Goal: Task Accomplishment & Management: Manage account settings

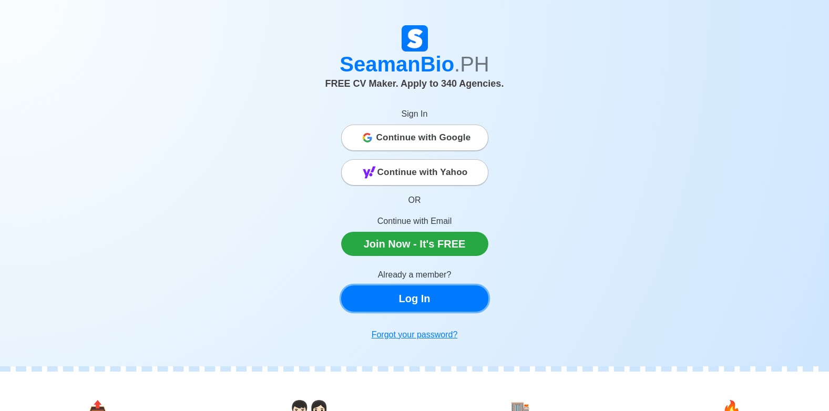
click at [405, 298] on link "Log In" at bounding box center [414, 298] width 147 height 26
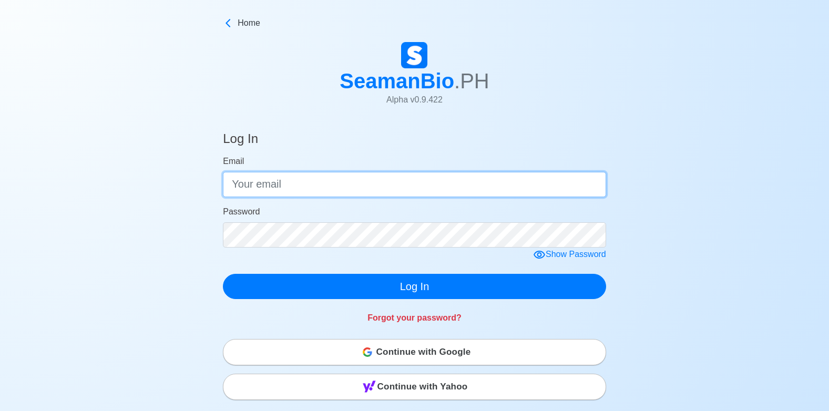
click at [281, 188] on input "Email" at bounding box center [414, 184] width 383 height 25
type input "[EMAIL_ADDRESS][DOMAIN_NAME]"
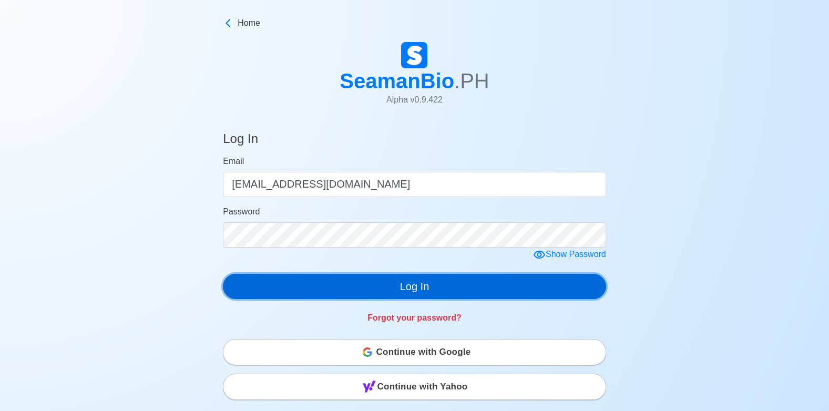
click at [502, 290] on button "Log In" at bounding box center [414, 286] width 383 height 25
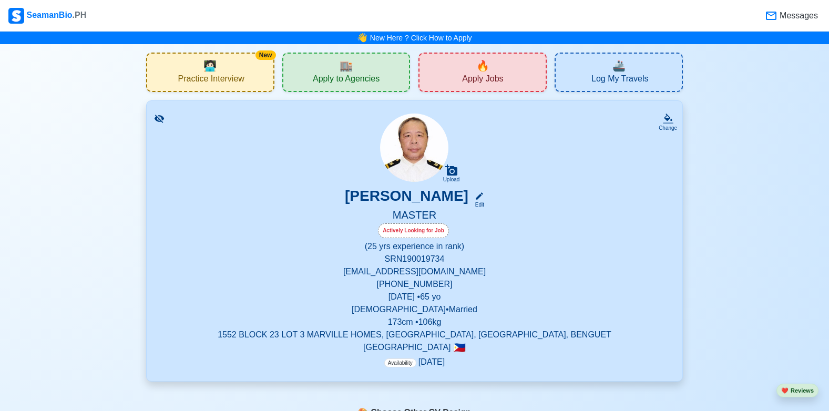
click at [484, 265] on p "[EMAIL_ADDRESS][DOMAIN_NAME]" at bounding box center [414, 271] width 510 height 13
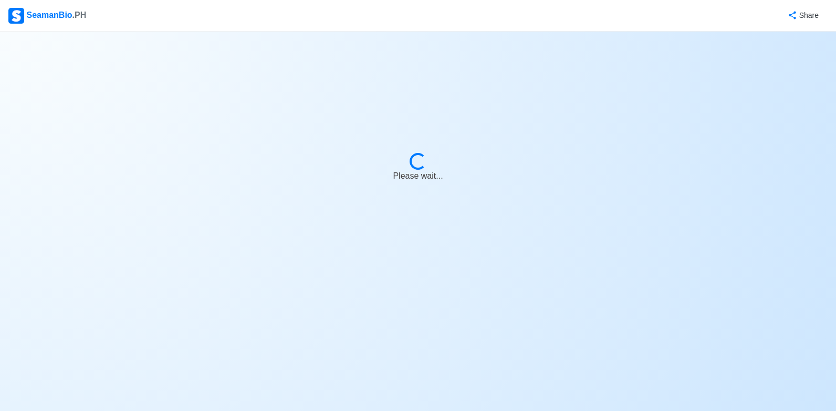
select select "Actively Looking for Job"
select select "Visible for Hiring"
select select "Married"
select select "[DEMOGRAPHIC_DATA]"
select select "PH"
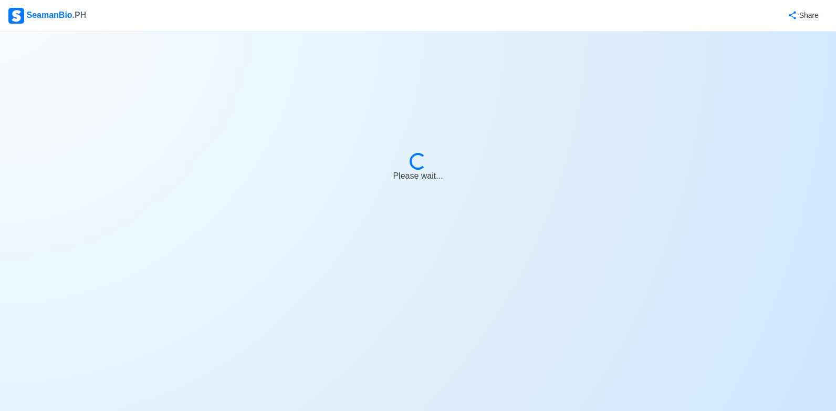
select select "25"
select select "0"
select select "1756656000000"
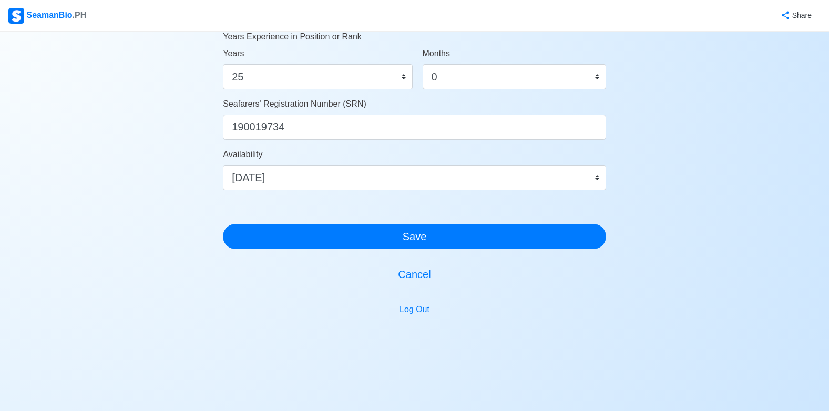
scroll to position [591, 0]
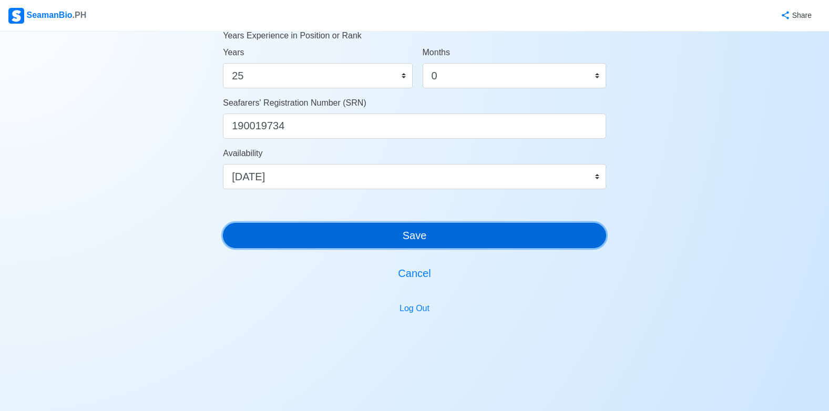
click at [386, 238] on button "Save" at bounding box center [414, 235] width 383 height 25
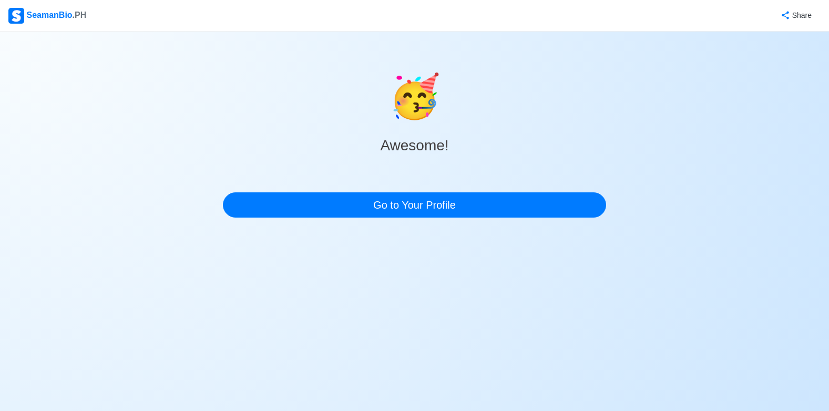
scroll to position [0, 0]
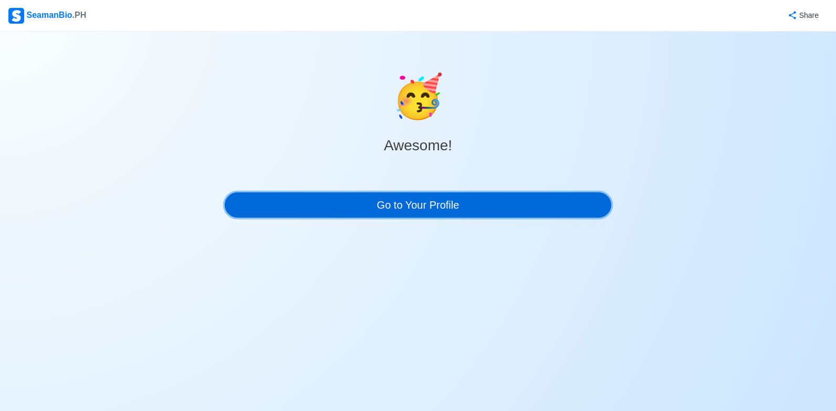
click at [399, 196] on link "Go to Your Profile" at bounding box center [418, 204] width 387 height 25
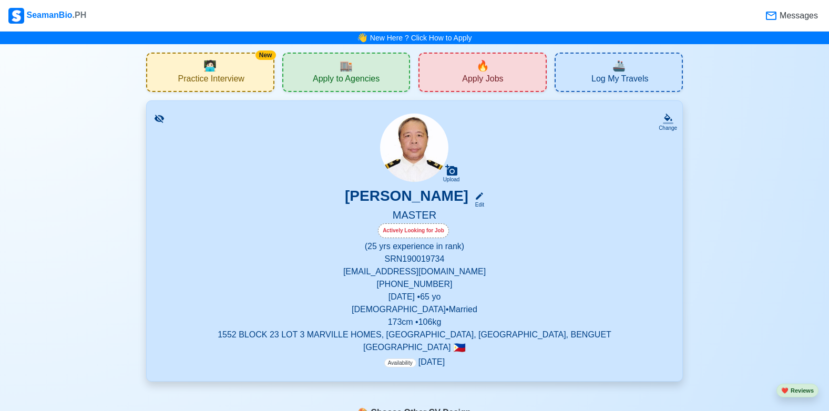
click at [498, 81] on span "Apply Jobs" at bounding box center [482, 80] width 41 height 13
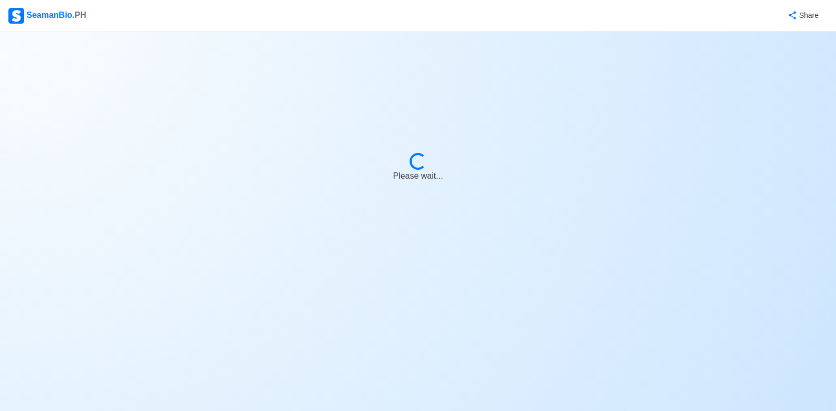
select select "Master"
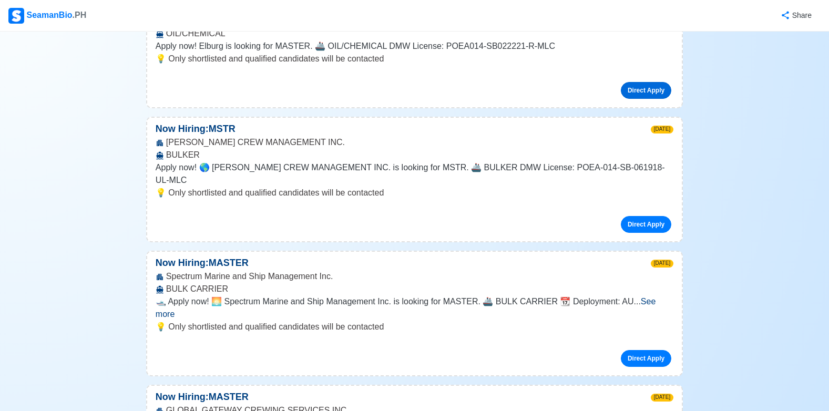
scroll to position [473, 0]
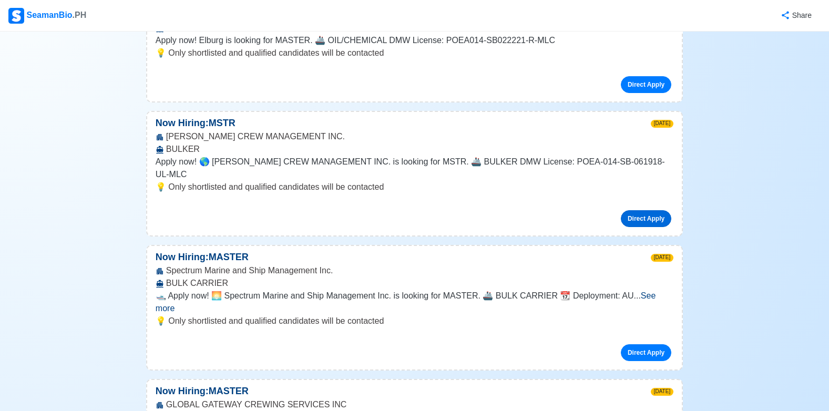
click at [634, 210] on link "Direct Apply" at bounding box center [645, 218] width 50 height 17
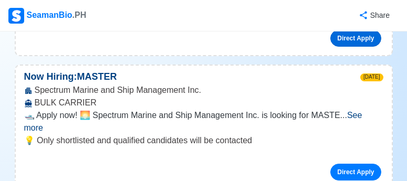
scroll to position [668, 0]
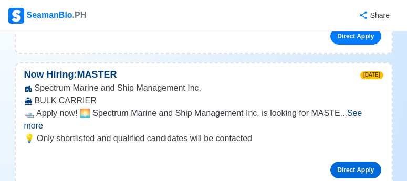
click at [352, 162] on link "Direct Apply" at bounding box center [355, 170] width 50 height 17
click at [27, 153] on div "Direct Apply" at bounding box center [203, 165] width 359 height 25
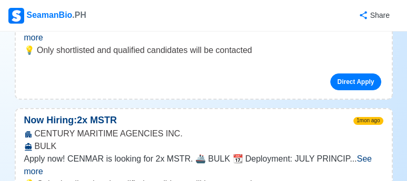
scroll to position [24506, 0]
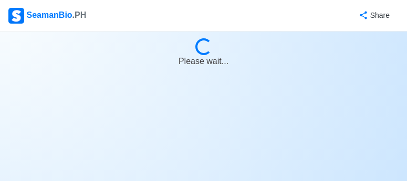
scroll to position [0, 0]
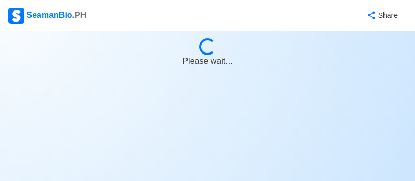
select select "Master"
